Goal: Task Accomplishment & Management: Manage account settings

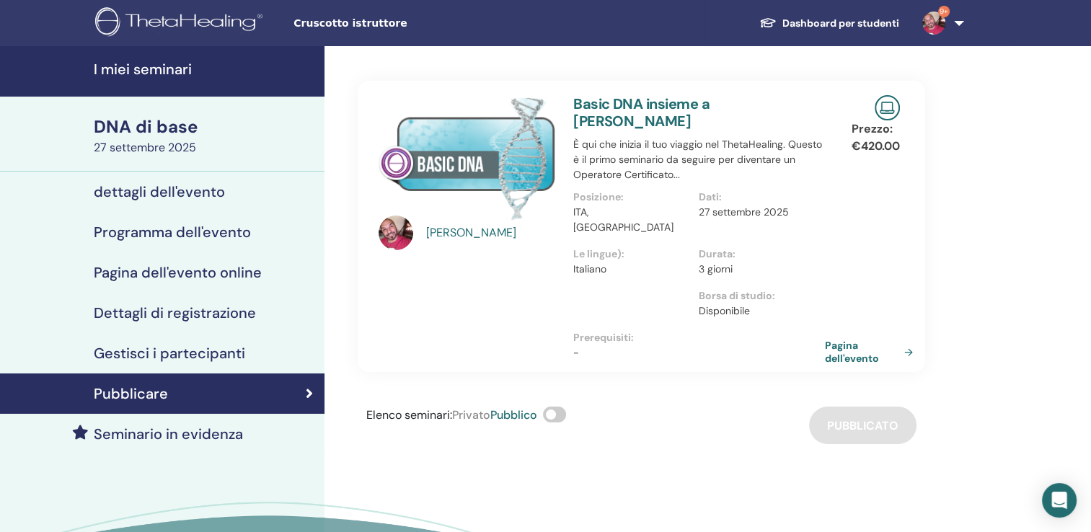
click at [185, 74] on h4 "I miei seminari" at bounding box center [205, 69] width 222 height 17
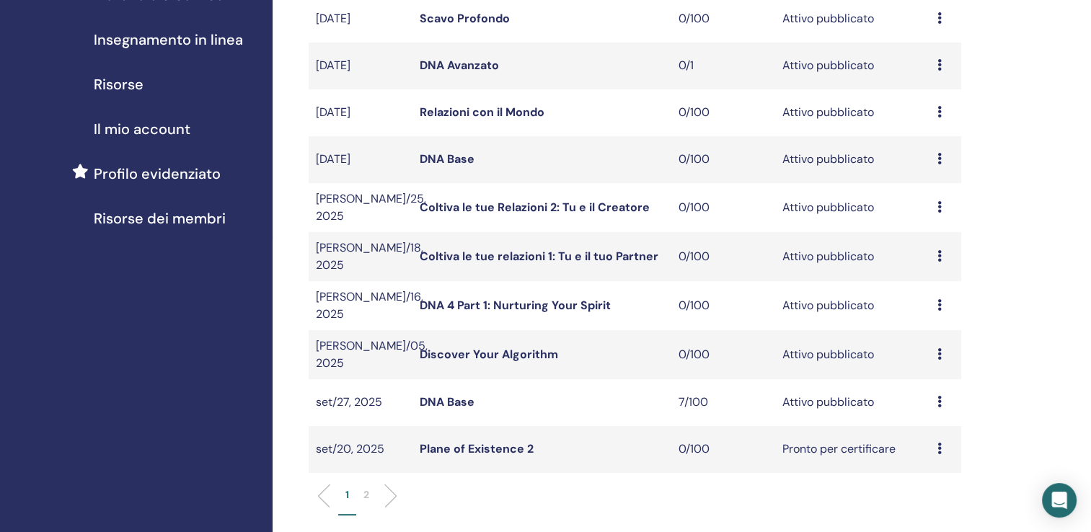
scroll to position [257, 0]
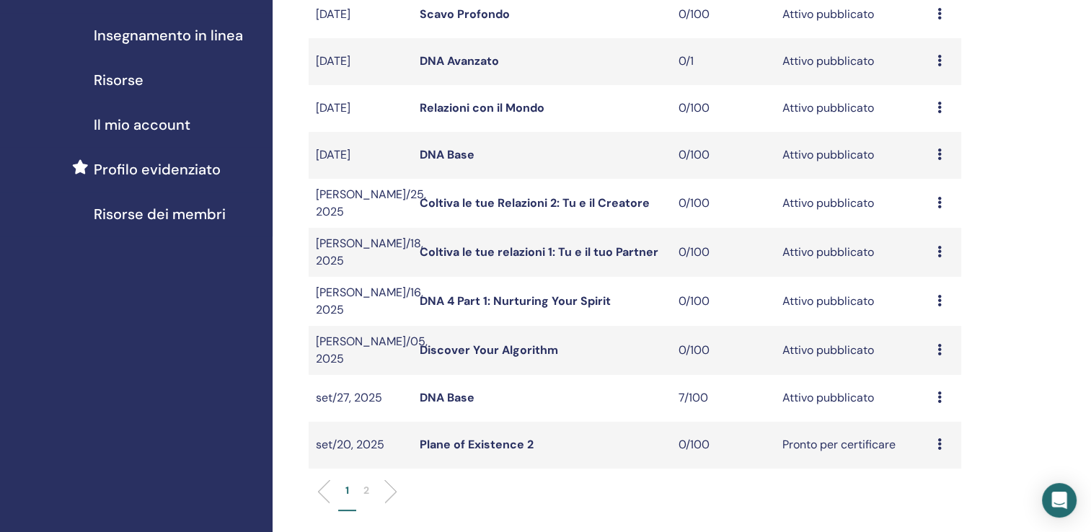
click at [435, 390] on link "DNA Base" at bounding box center [447, 397] width 55 height 15
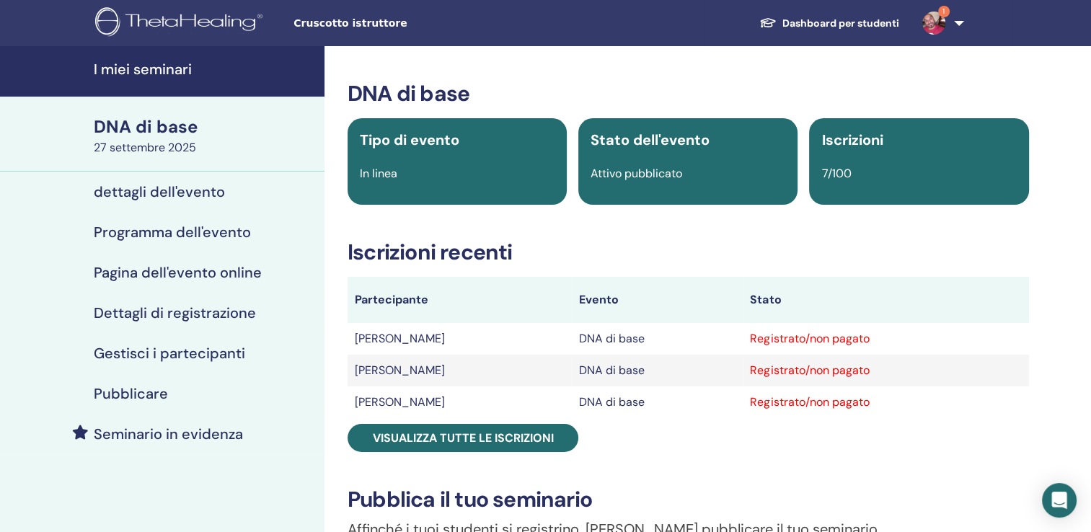
click at [115, 397] on h4 "Pubblicare" at bounding box center [131, 393] width 74 height 17
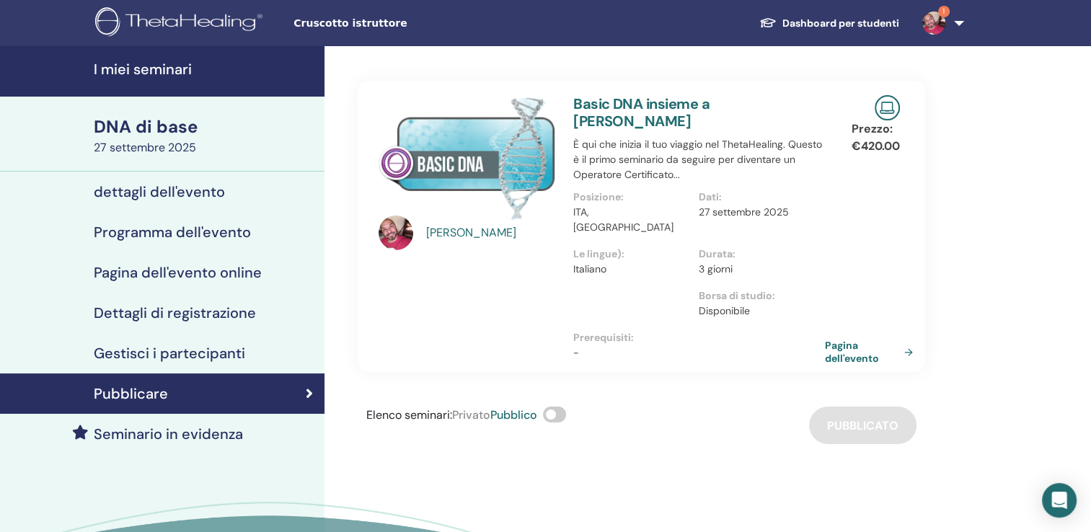
click at [144, 353] on h4 "Gestisci i partecipanti" at bounding box center [169, 353] width 151 height 17
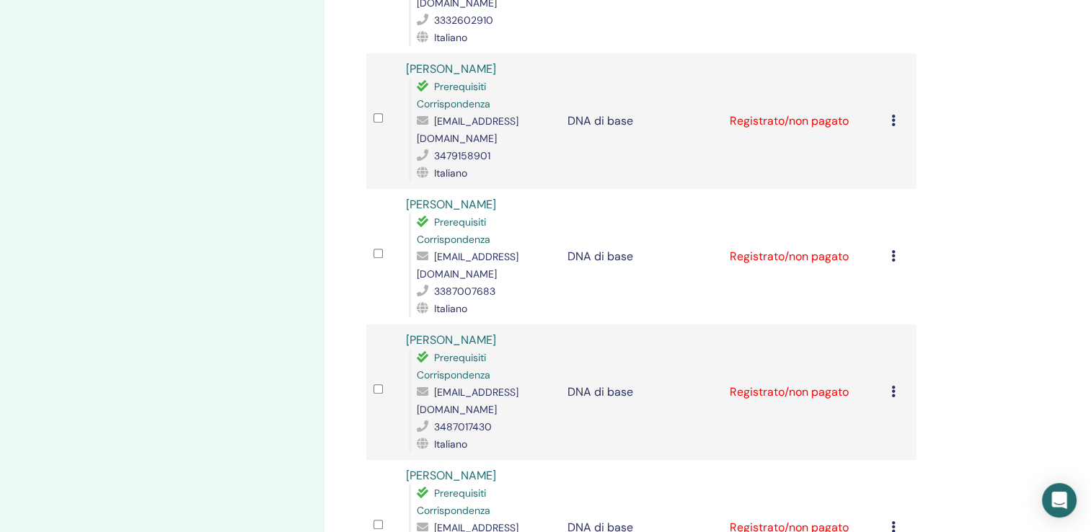
scroll to position [614, 0]
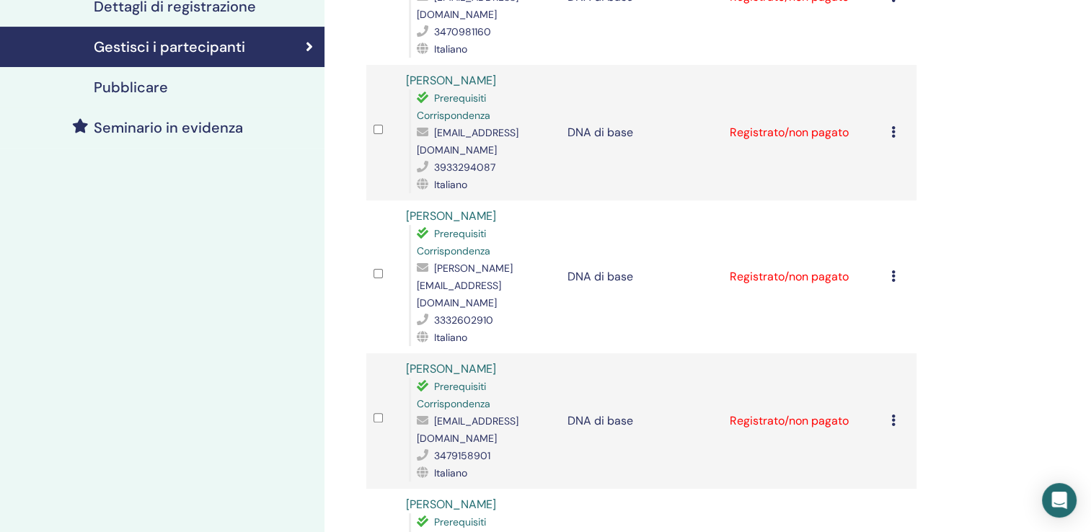
scroll to position [197, 0]
